Goal: Task Accomplishment & Management: Manage account settings

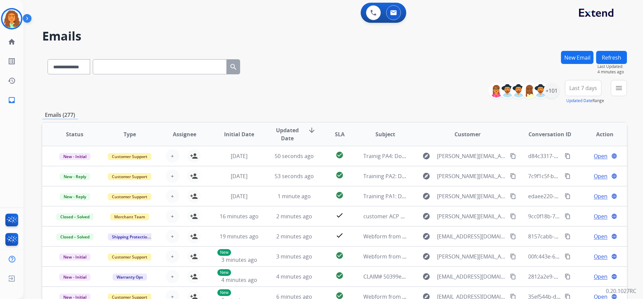
select select "**********"
click at [13, 16] on img at bounding box center [11, 18] width 19 height 19
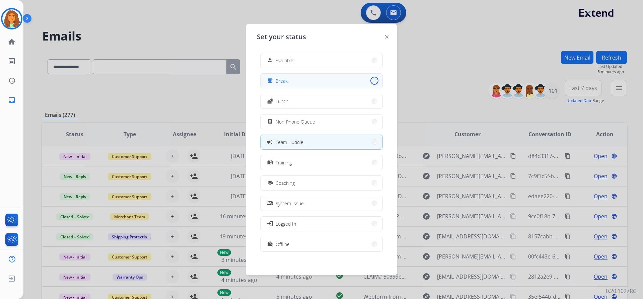
click at [370, 81] on button "free_breakfast Break" at bounding box center [322, 81] width 122 height 14
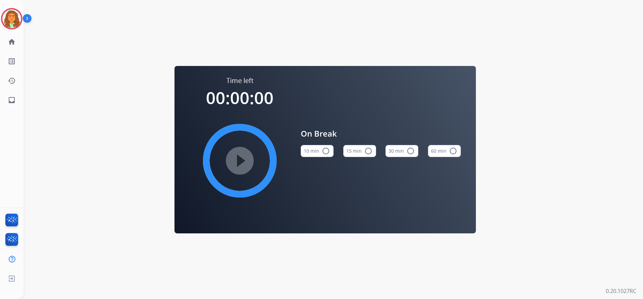
click at [325, 149] on mat-icon "radio_button_unchecked" at bounding box center [326, 151] width 8 height 8
click at [241, 157] on mat-icon "play_circle_filled" at bounding box center [240, 161] width 8 height 8
click at [17, 19] on img at bounding box center [11, 18] width 19 height 19
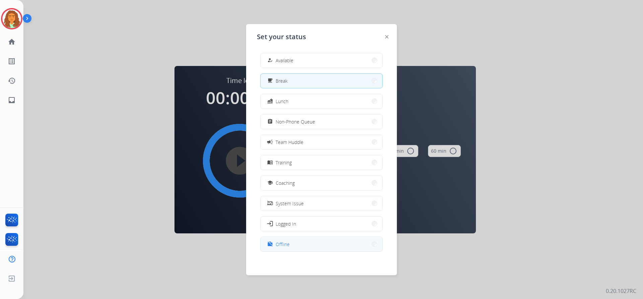
click at [272, 245] on mat-icon "work_off" at bounding box center [270, 244] width 6 height 6
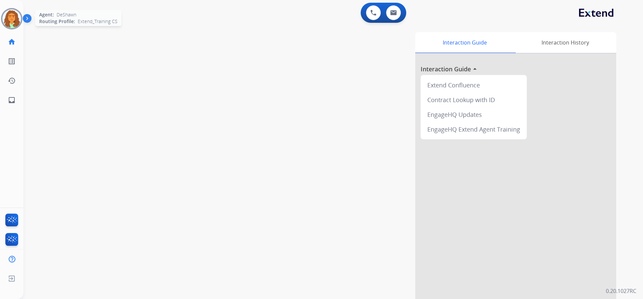
click at [19, 21] on img at bounding box center [11, 18] width 19 height 19
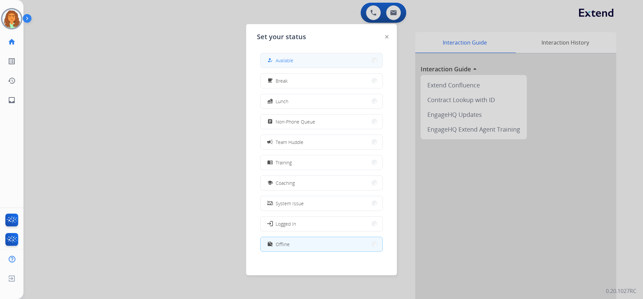
click at [299, 61] on button "how_to_reg Available" at bounding box center [322, 60] width 122 height 14
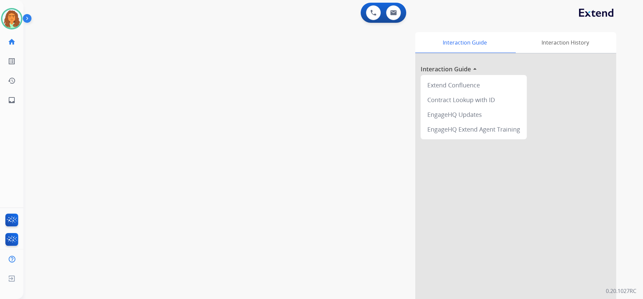
drag, startPoint x: 20, startPoint y: 20, endPoint x: 23, endPoint y: 18, distance: 3.9
click at [20, 19] on img at bounding box center [11, 18] width 19 height 19
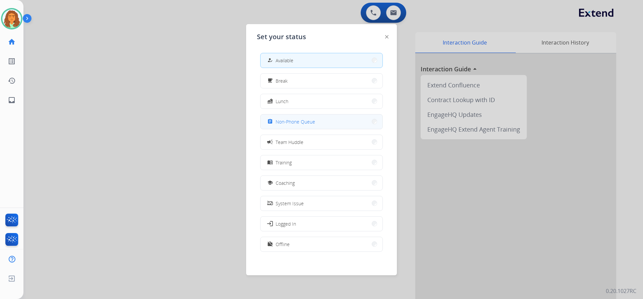
click at [314, 122] on span "Non-Phone Queue" at bounding box center [296, 121] width 40 height 7
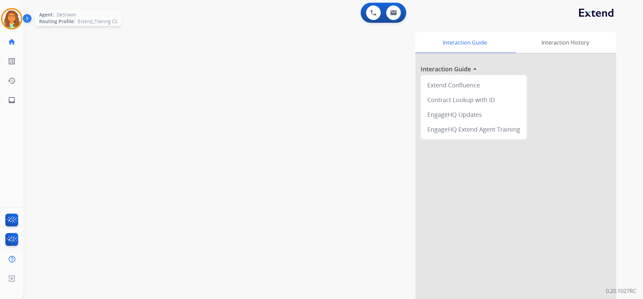
click at [16, 21] on img at bounding box center [11, 18] width 19 height 19
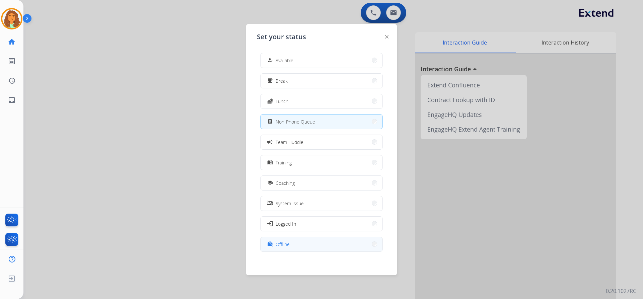
click at [286, 244] on span "Offline" at bounding box center [283, 244] width 14 height 7
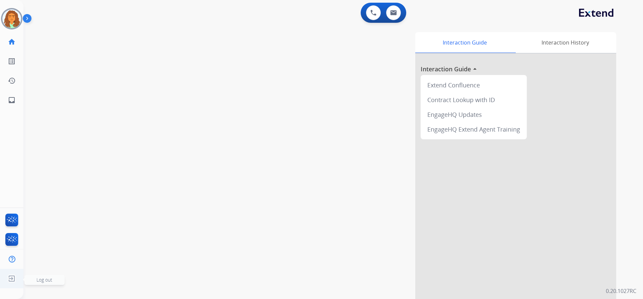
click at [10, 277] on img at bounding box center [12, 278] width 12 height 13
click at [15, 277] on img at bounding box center [12, 278] width 12 height 13
